Goal: Information Seeking & Learning: Learn about a topic

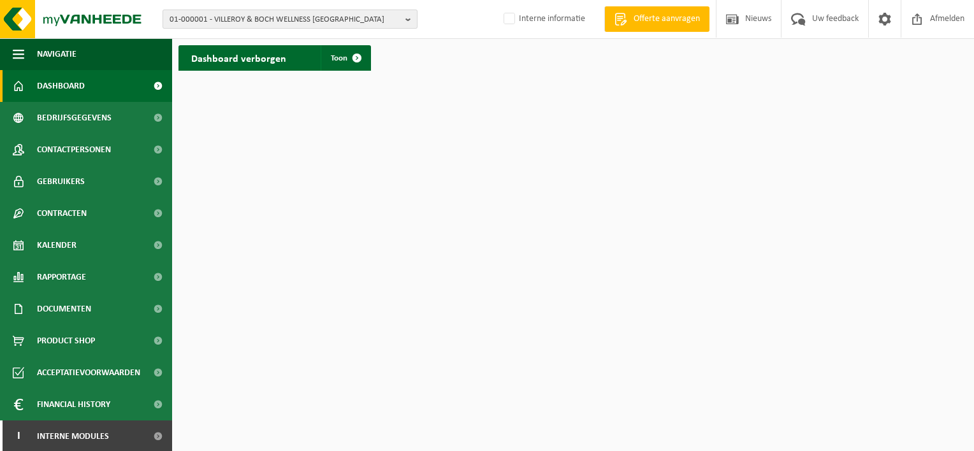
click at [210, 17] on span "01-000001 - VILLEROY & BOCH WELLNESS NV" at bounding box center [285, 19] width 231 height 19
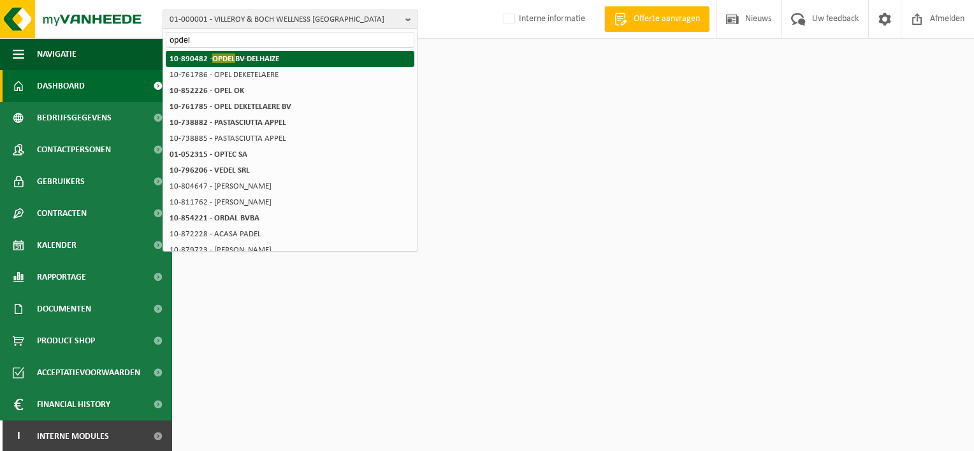
type input "opdel"
click at [212, 55] on span "OPDEL" at bounding box center [223, 59] width 23 height 10
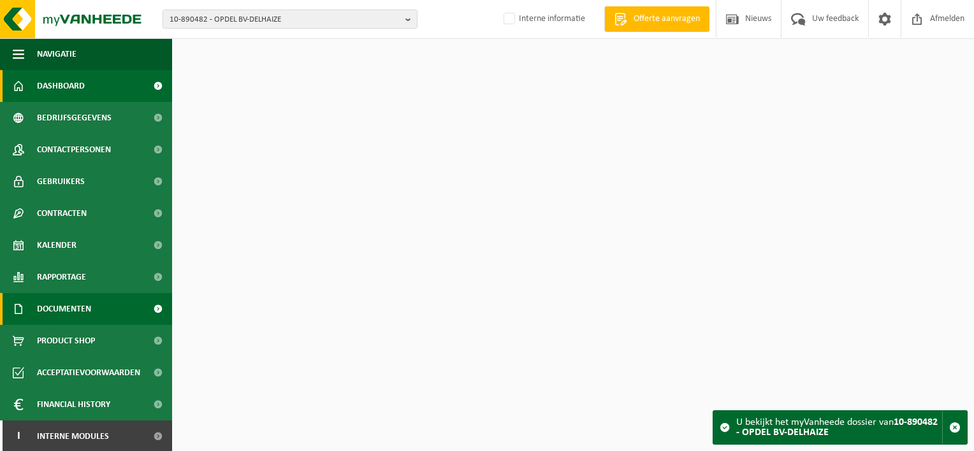
click at [88, 314] on span "Documenten" at bounding box center [64, 309] width 54 height 32
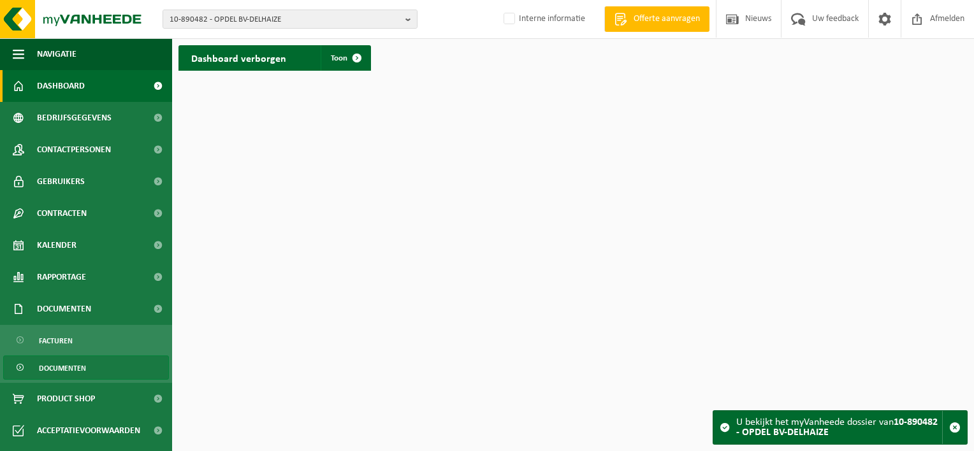
click at [88, 356] on link "Documenten" at bounding box center [86, 368] width 166 height 24
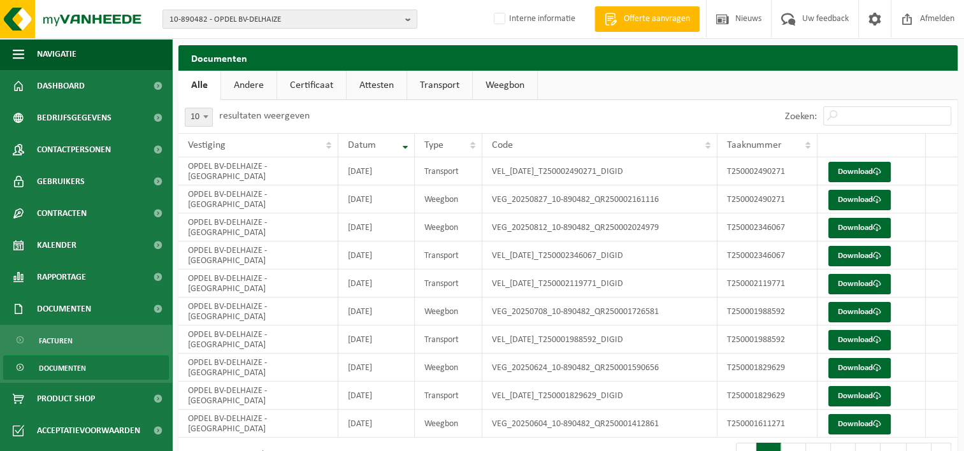
click at [317, 91] on link "Certificaat" at bounding box center [311, 85] width 69 height 29
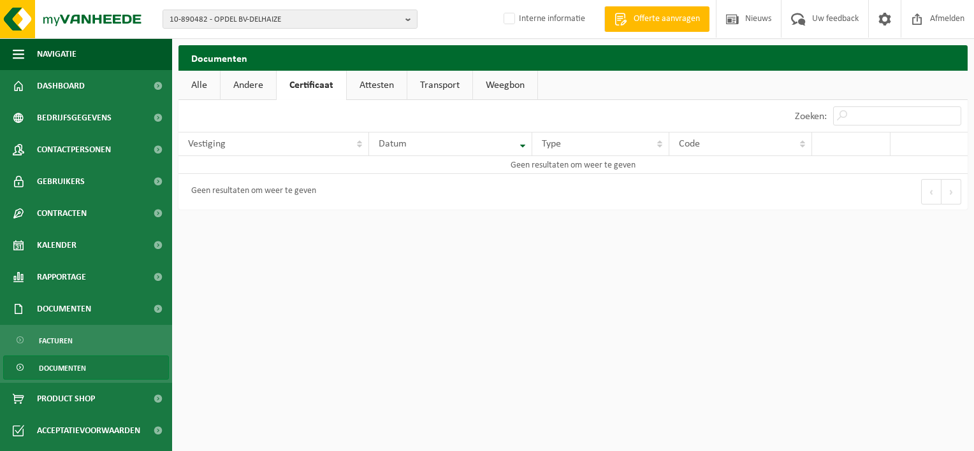
click at [266, 90] on link "Andere" at bounding box center [247, 85] width 55 height 29
click at [87, 366] on link "Documenten" at bounding box center [86, 368] width 166 height 24
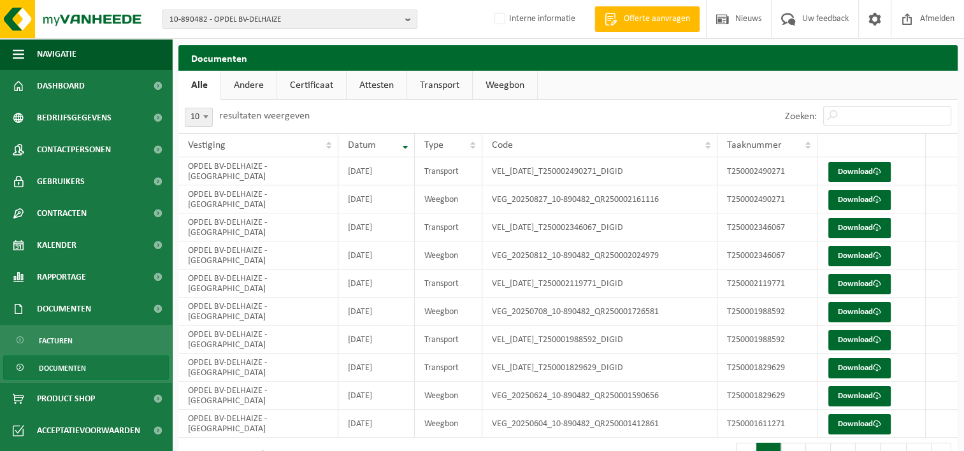
click at [372, 82] on link "Attesten" at bounding box center [377, 85] width 60 height 29
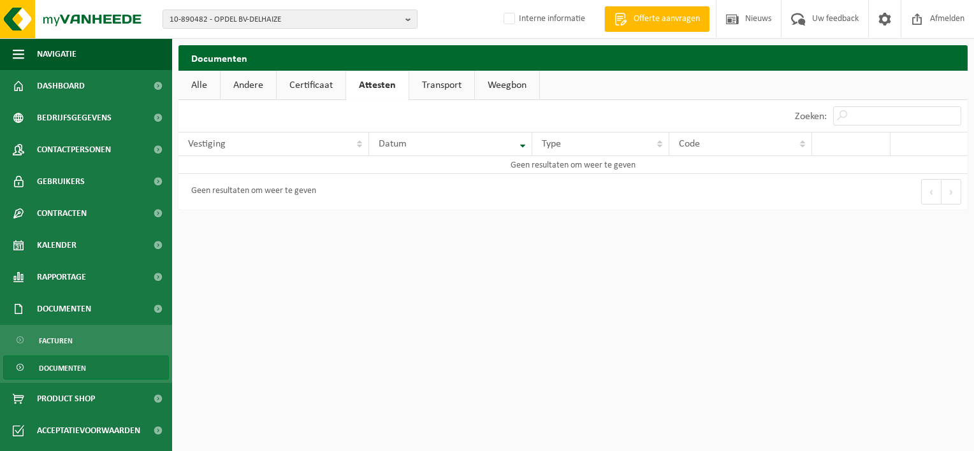
click at [326, 83] on link "Certificaat" at bounding box center [311, 85] width 69 height 29
click at [268, 83] on link "Andere" at bounding box center [247, 85] width 55 height 29
click at [105, 363] on link "Documenten" at bounding box center [86, 368] width 166 height 24
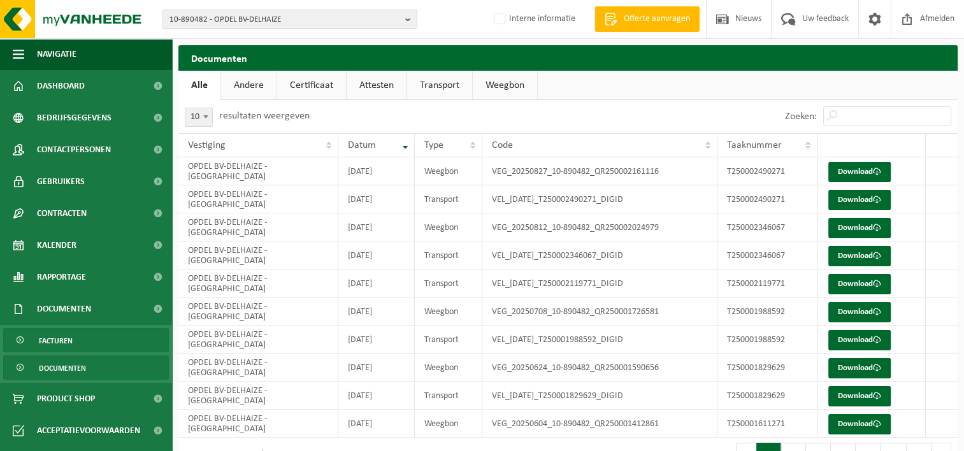
click at [98, 336] on link "Facturen" at bounding box center [86, 340] width 166 height 24
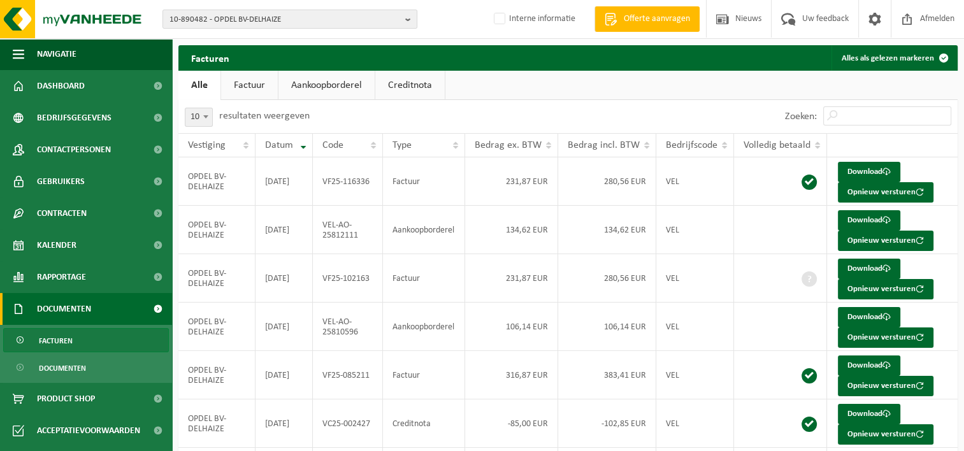
click at [307, 83] on link "Aankoopborderel" at bounding box center [326, 85] width 96 height 29
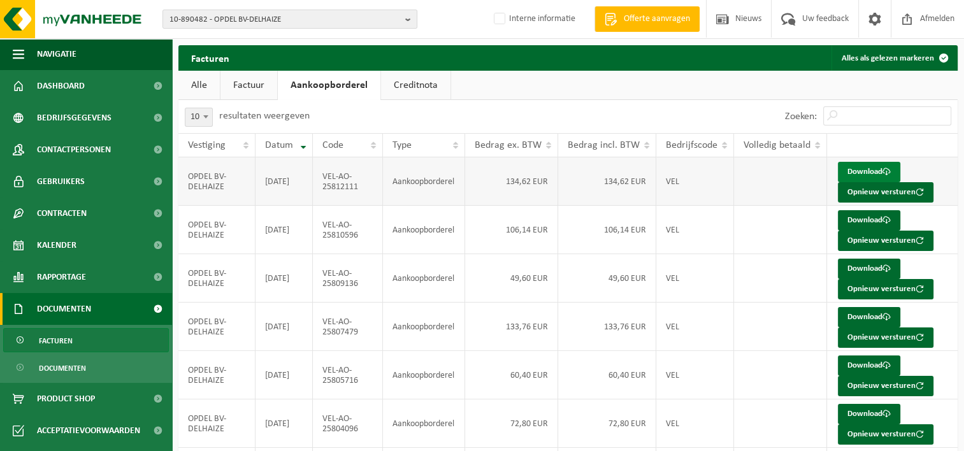
click at [884, 171] on span at bounding box center [887, 172] width 8 height 8
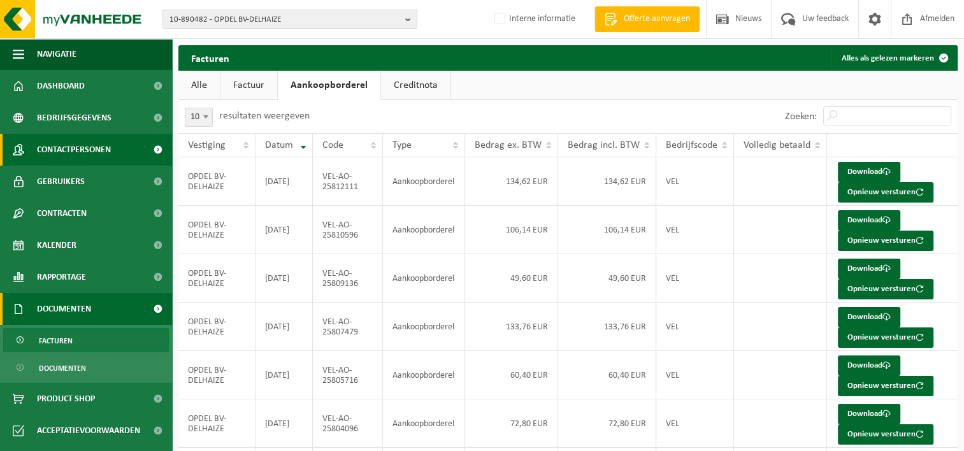
click at [73, 148] on span "Contactpersonen" at bounding box center [74, 150] width 74 height 32
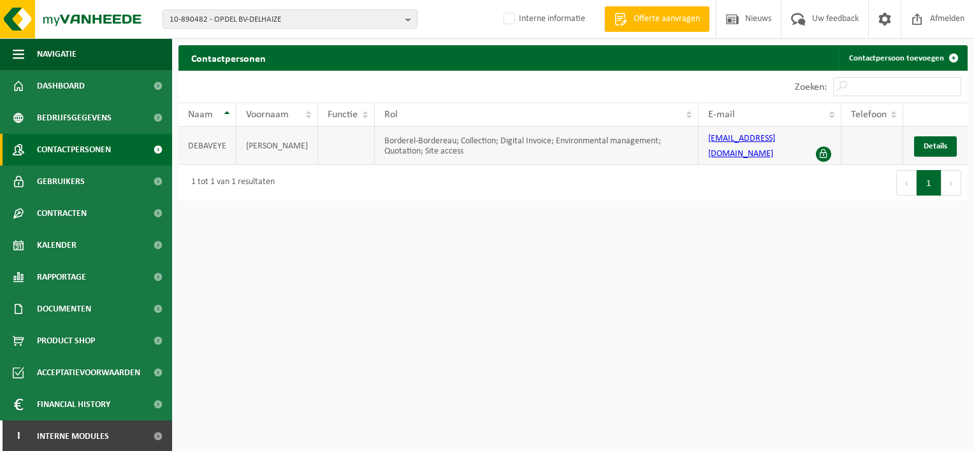
click at [762, 140] on link "[EMAIL_ADDRESS][DOMAIN_NAME]" at bounding box center [741, 146] width 67 height 25
click at [930, 143] on span "Details" at bounding box center [935, 146] width 24 height 8
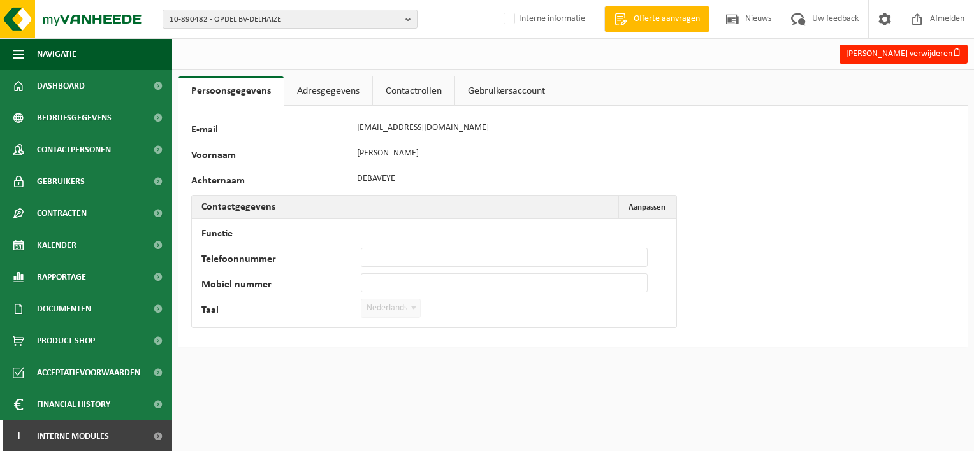
click at [319, 97] on link "Adresgegevens" at bounding box center [328, 90] width 88 height 29
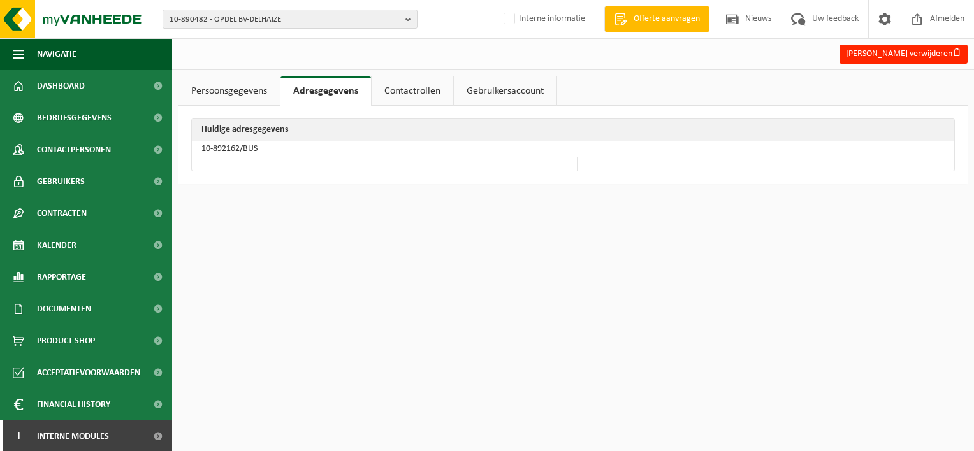
click at [415, 96] on link "Contactrollen" at bounding box center [413, 90] width 82 height 29
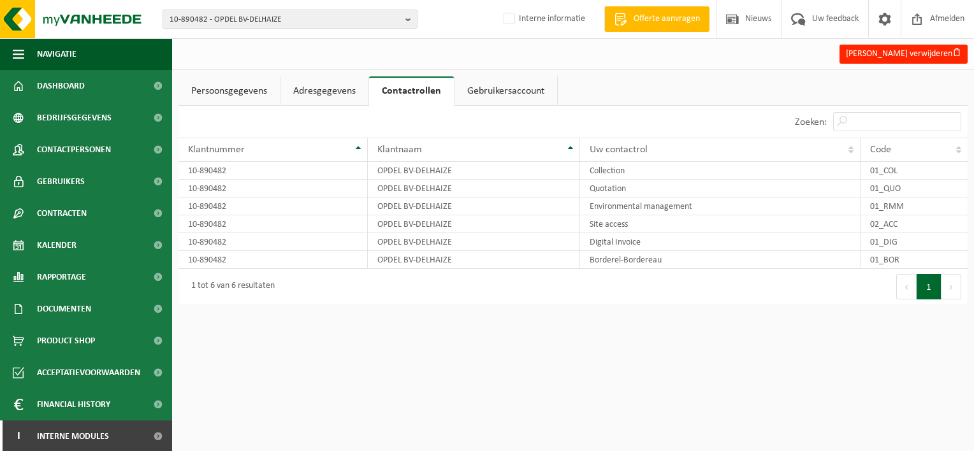
click at [236, 92] on link "Persoonsgegevens" at bounding box center [228, 90] width 101 height 29
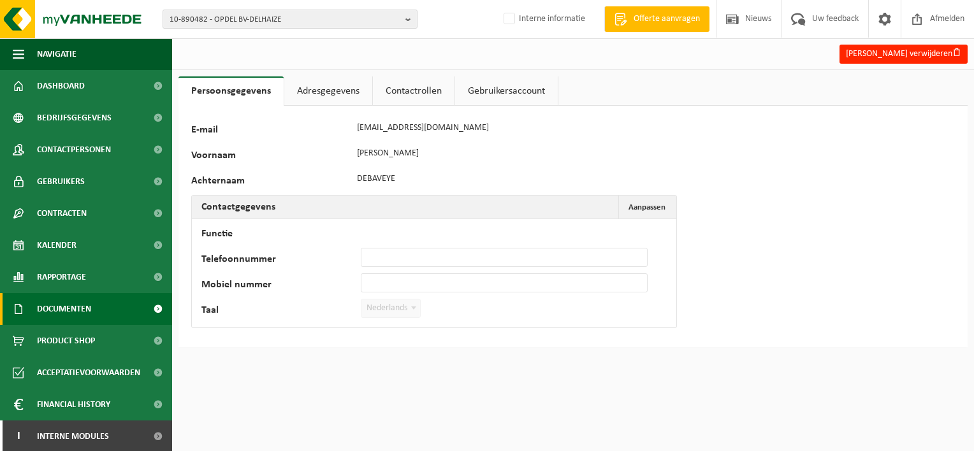
click at [55, 314] on span "Documenten" at bounding box center [64, 309] width 54 height 32
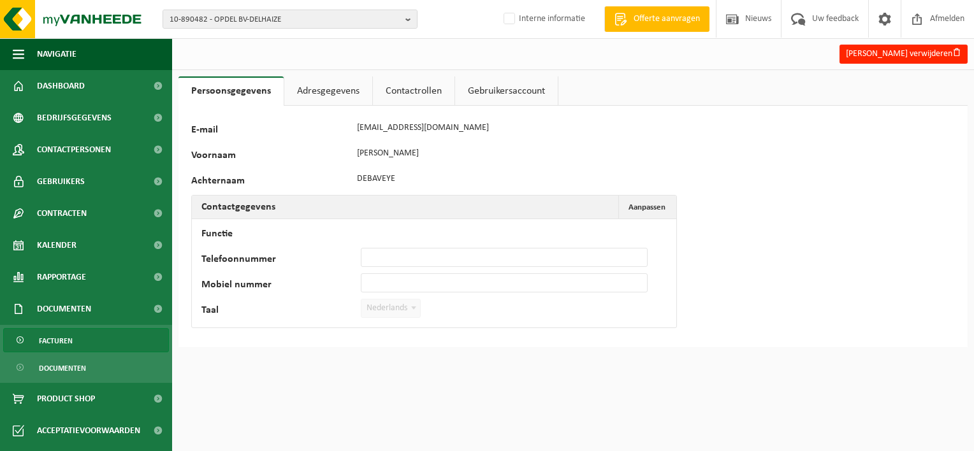
click at [56, 336] on span "Facturen" at bounding box center [56, 341] width 34 height 24
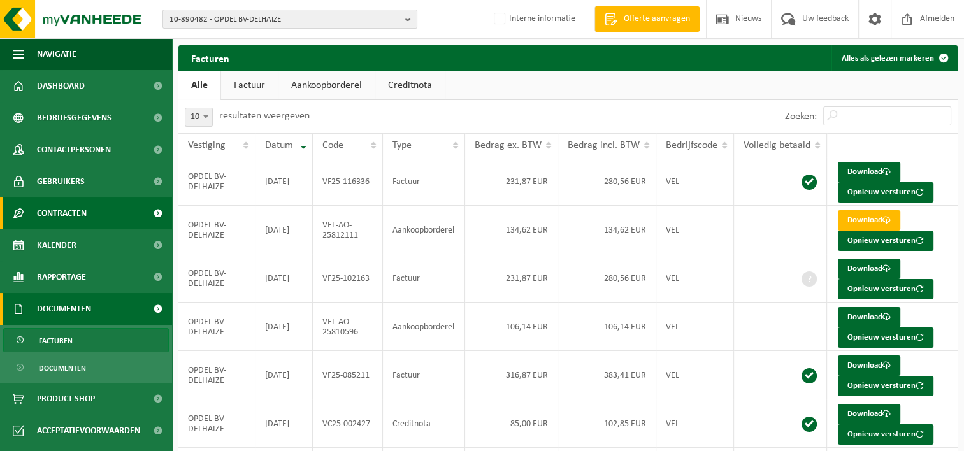
click at [66, 208] on span "Contracten" at bounding box center [62, 214] width 50 height 32
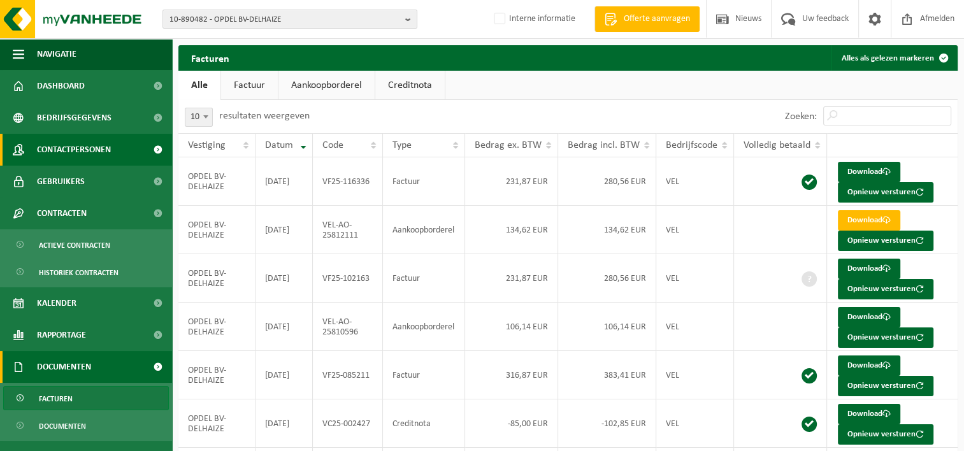
click at [81, 150] on span "Contactpersonen" at bounding box center [74, 150] width 74 height 32
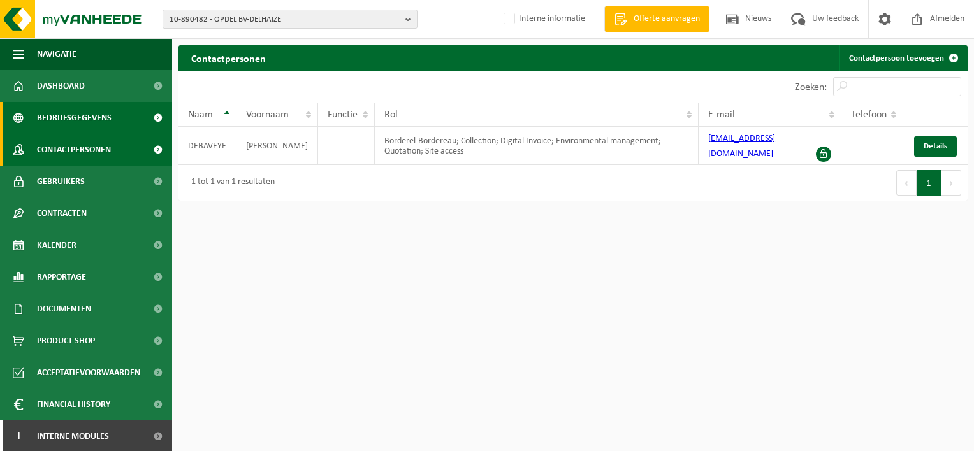
click at [87, 122] on span "Bedrijfsgegevens" at bounding box center [74, 118] width 75 height 32
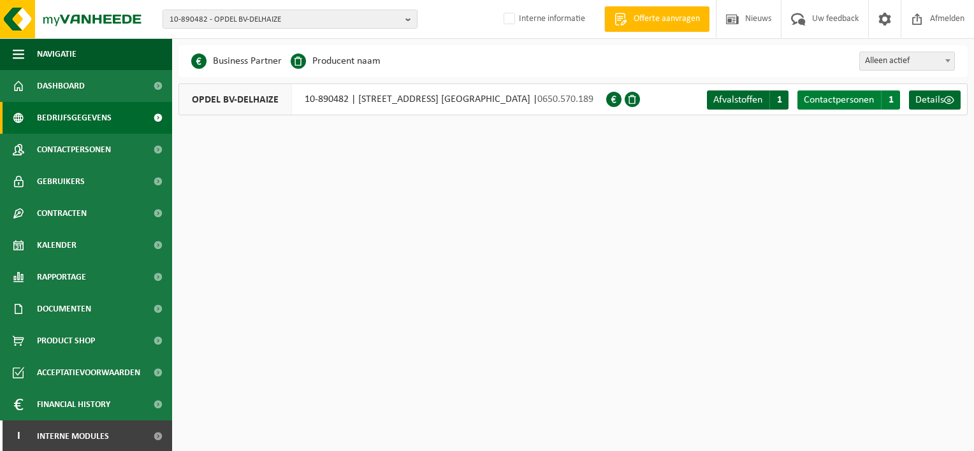
click at [832, 99] on span "Contactpersonen" at bounding box center [839, 100] width 70 height 10
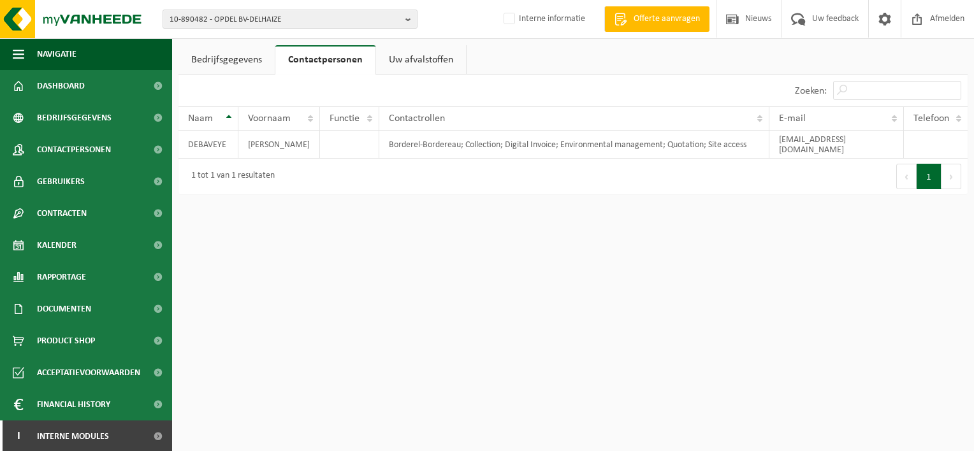
click at [226, 51] on link "Bedrijfsgegevens" at bounding box center [226, 59] width 96 height 29
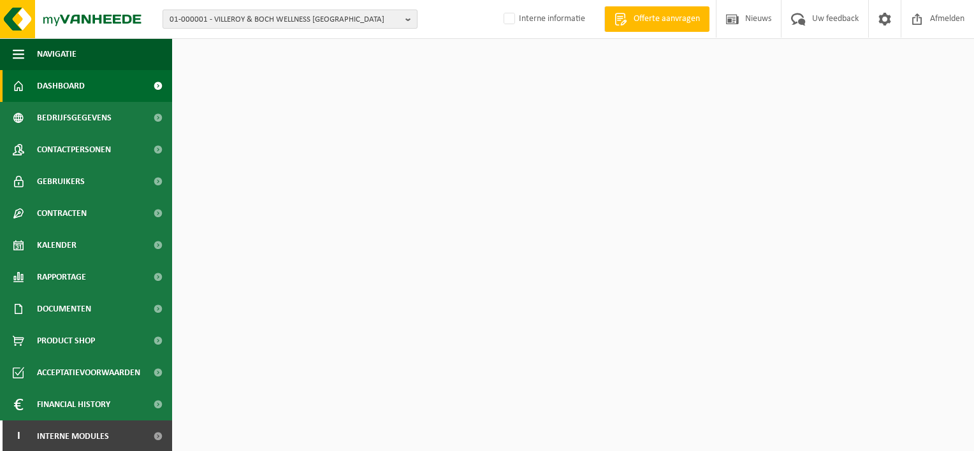
click at [254, 20] on span "01-000001 - VILLEROY & BOCH WELLNESS [GEOGRAPHIC_DATA]" at bounding box center [285, 19] width 231 height 19
type input "p"
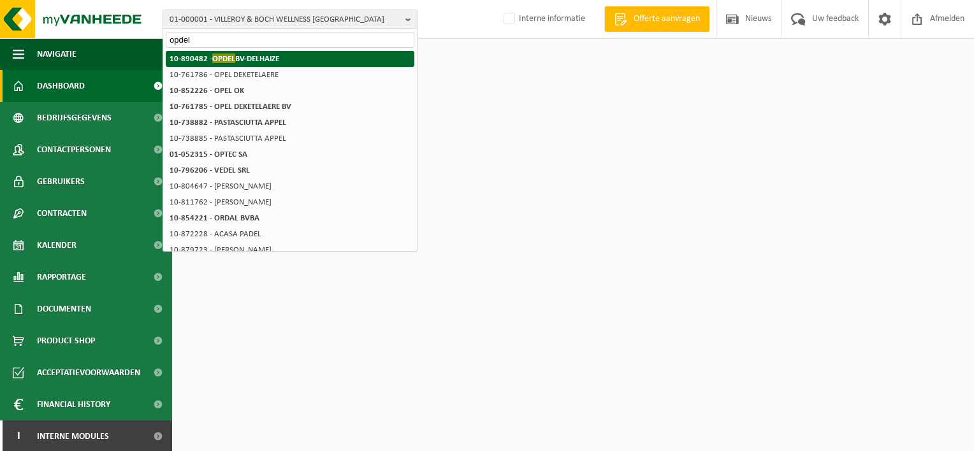
type input "opdel"
click at [245, 56] on strong "10-890482 - OPDEL BV-DELHAIZE" at bounding box center [225, 59] width 110 height 10
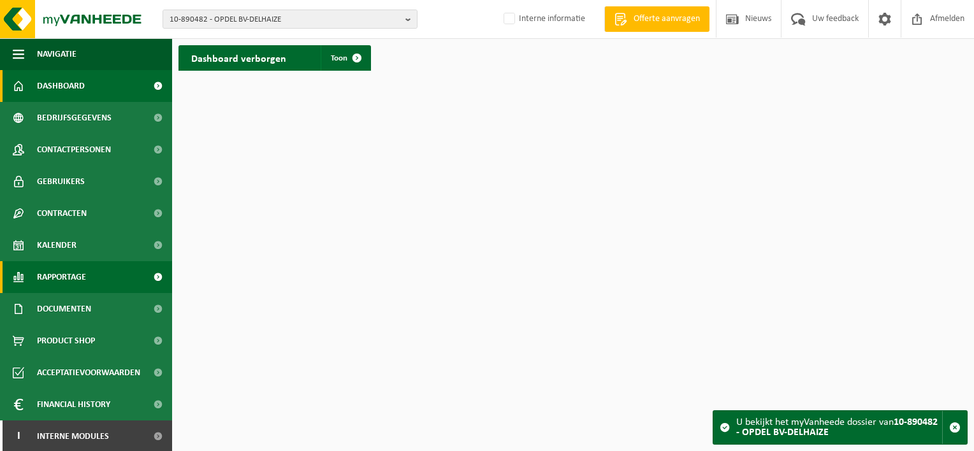
click at [88, 277] on link "Rapportage" at bounding box center [86, 277] width 172 height 32
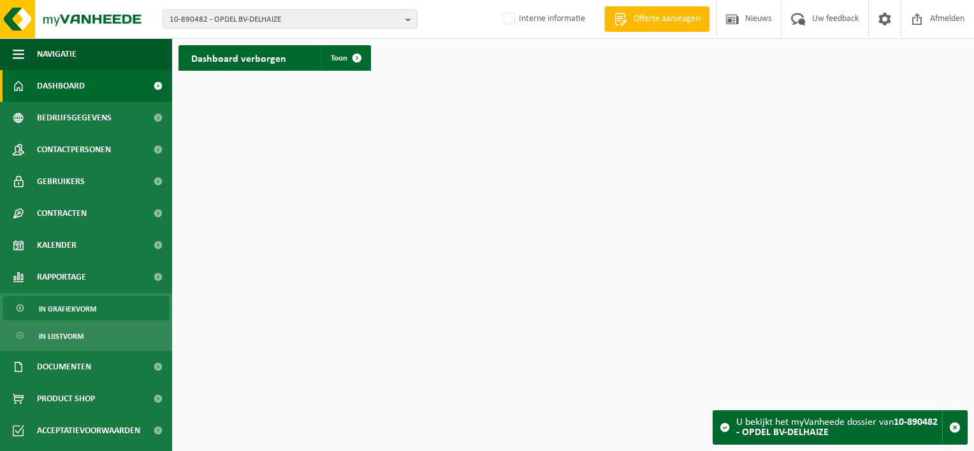
click at [87, 308] on span "In grafiekvorm" at bounding box center [67, 309] width 57 height 24
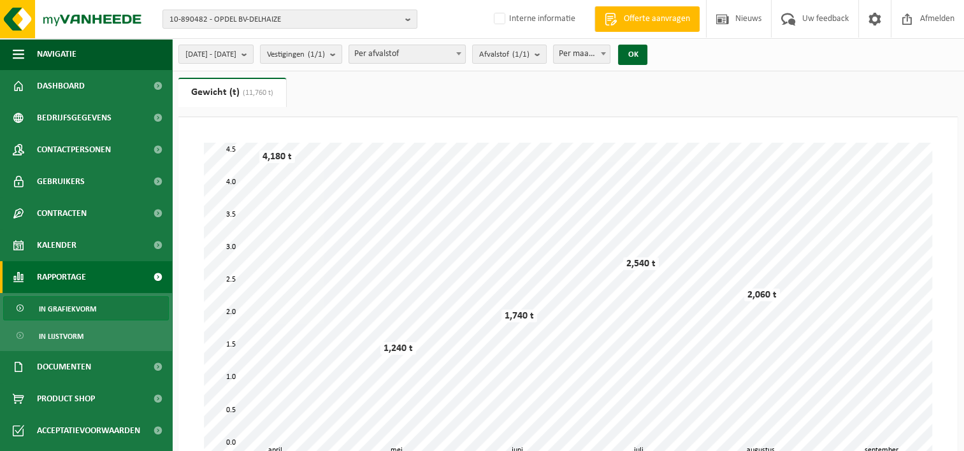
click at [610, 51] on span at bounding box center [603, 53] width 13 height 17
click at [647, 52] on button "OK" at bounding box center [632, 55] width 29 height 20
click at [253, 51] on b "submit" at bounding box center [247, 54] width 11 height 18
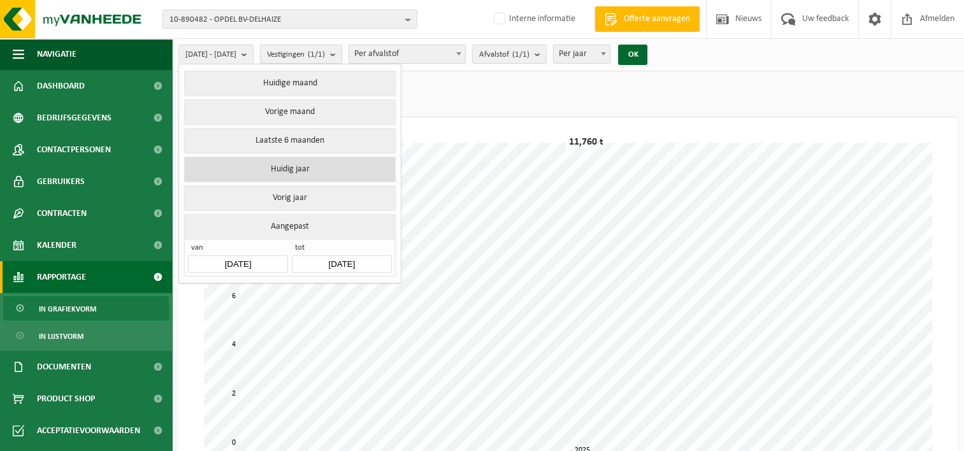
click at [280, 168] on button "Huidig jaar" at bounding box center [289, 169] width 211 height 25
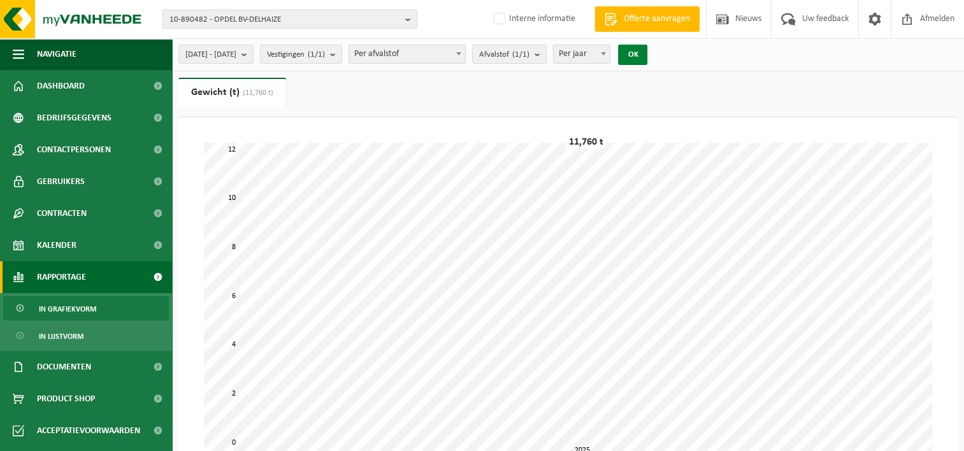
click at [647, 52] on button "OK" at bounding box center [632, 55] width 29 height 20
click at [253, 52] on b "submit" at bounding box center [247, 54] width 11 height 18
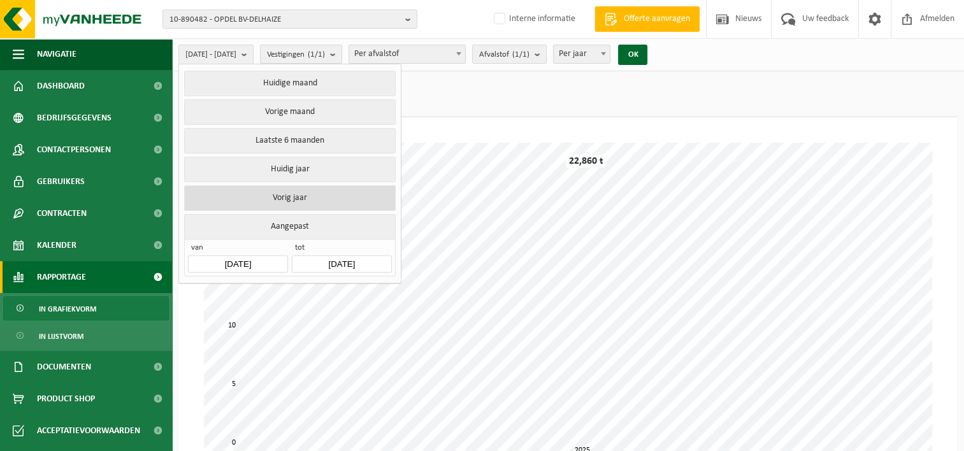
click at [296, 188] on button "Vorig jaar" at bounding box center [289, 197] width 211 height 25
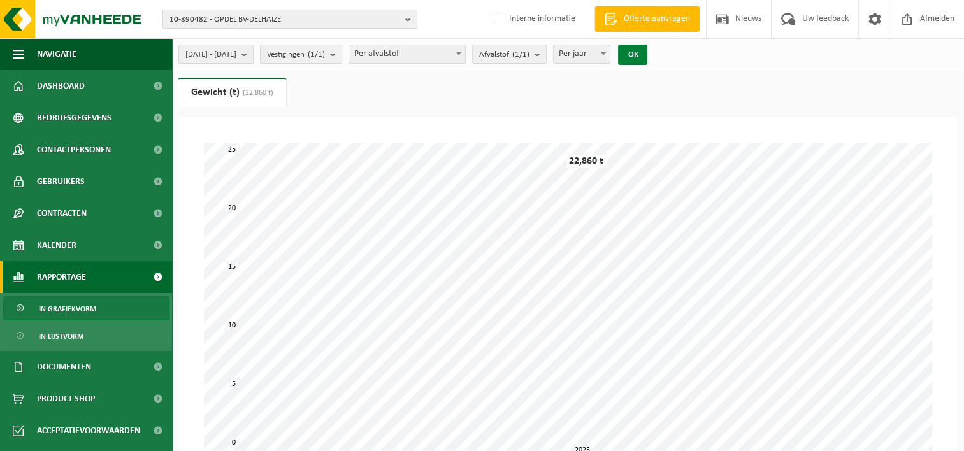
click at [647, 54] on button "OK" at bounding box center [632, 55] width 29 height 20
click at [600, 51] on span "Per jaar" at bounding box center [582, 54] width 57 height 18
select select "2"
click at [647, 52] on button "OK" at bounding box center [632, 55] width 29 height 20
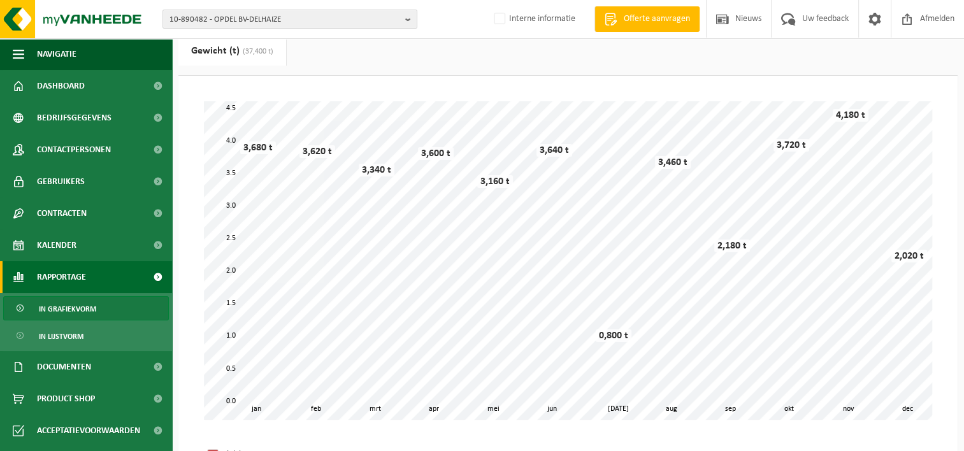
scroll to position [64, 0]
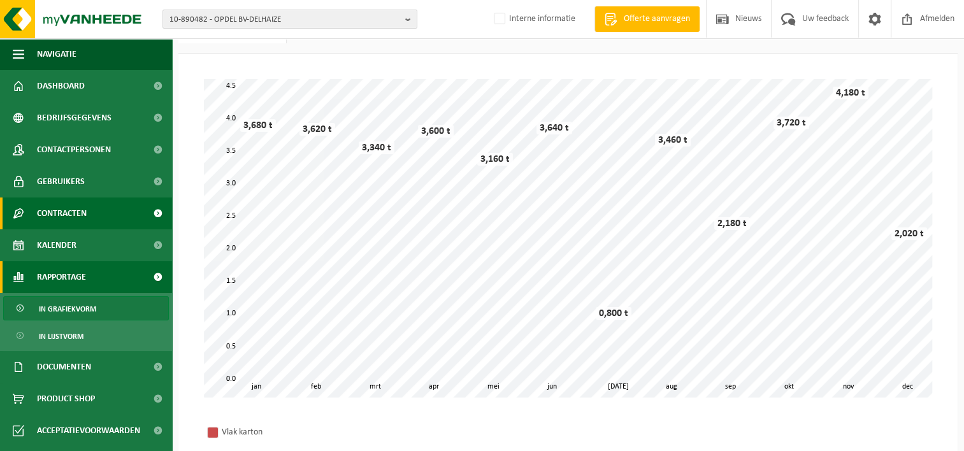
click at [89, 208] on link "Contracten" at bounding box center [86, 214] width 172 height 32
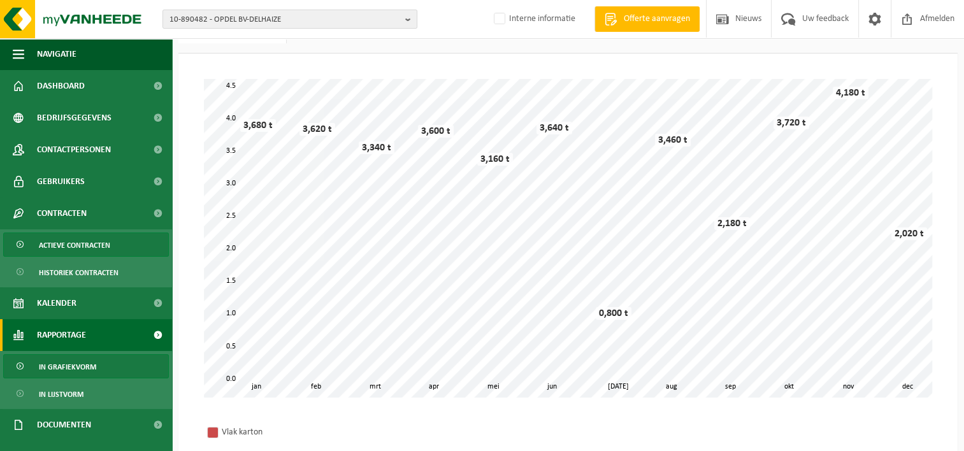
click at [86, 238] on span "Actieve contracten" at bounding box center [74, 245] width 71 height 24
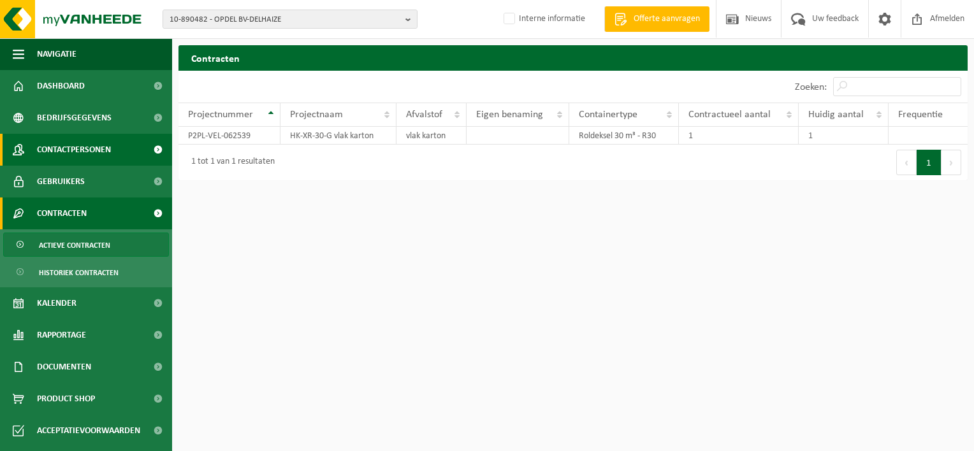
click at [99, 150] on span "Contactpersonen" at bounding box center [74, 150] width 74 height 32
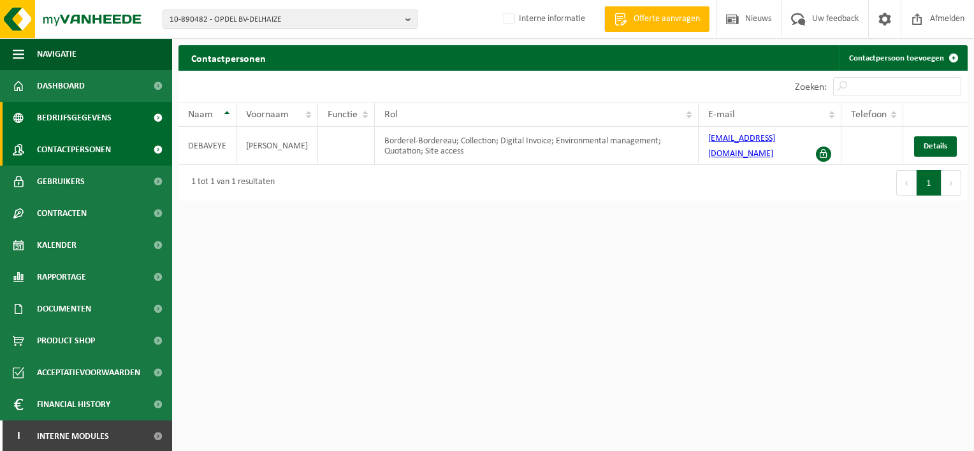
click at [110, 115] on link "Bedrijfsgegevens" at bounding box center [86, 118] width 172 height 32
